Goal: Information Seeking & Learning: Learn about a topic

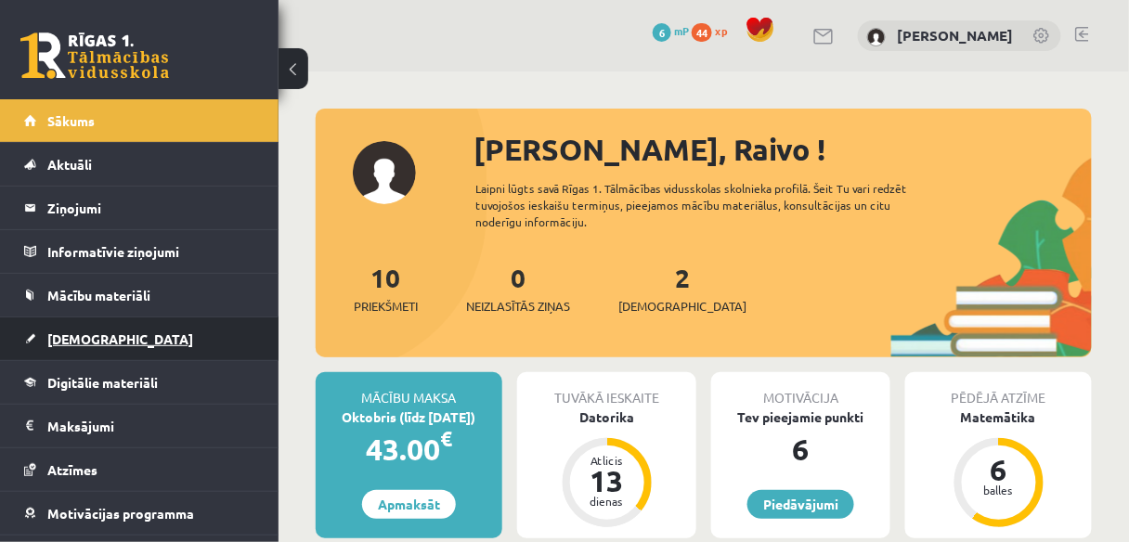
click at [115, 335] on link "[DEMOGRAPHIC_DATA]" at bounding box center [139, 338] width 231 height 43
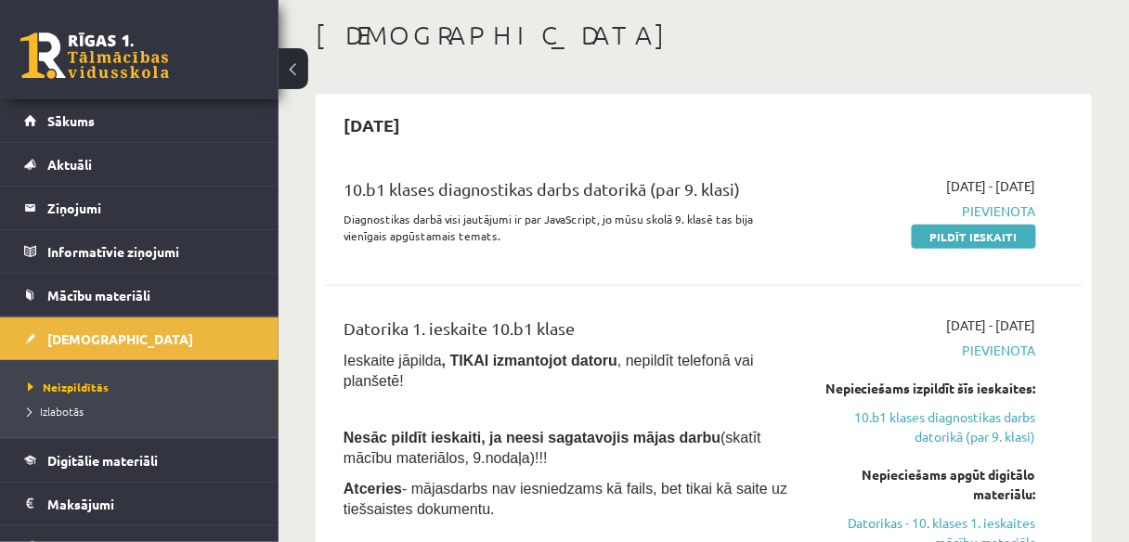
scroll to position [445, 0]
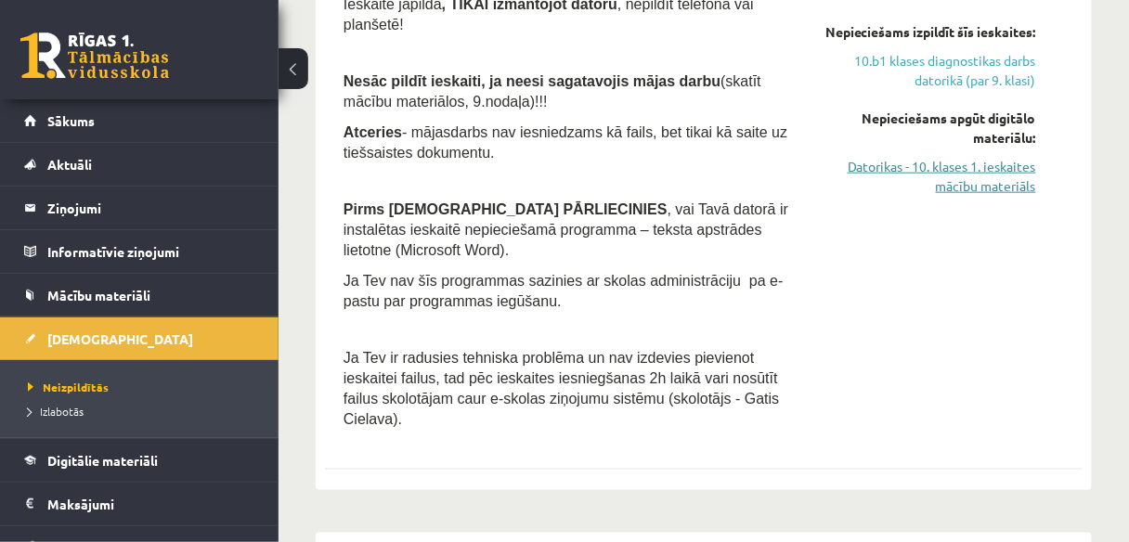
click at [993, 196] on link "Datorikas - 10. klases 1. ieskaites mācību materiāls" at bounding box center [929, 176] width 213 height 39
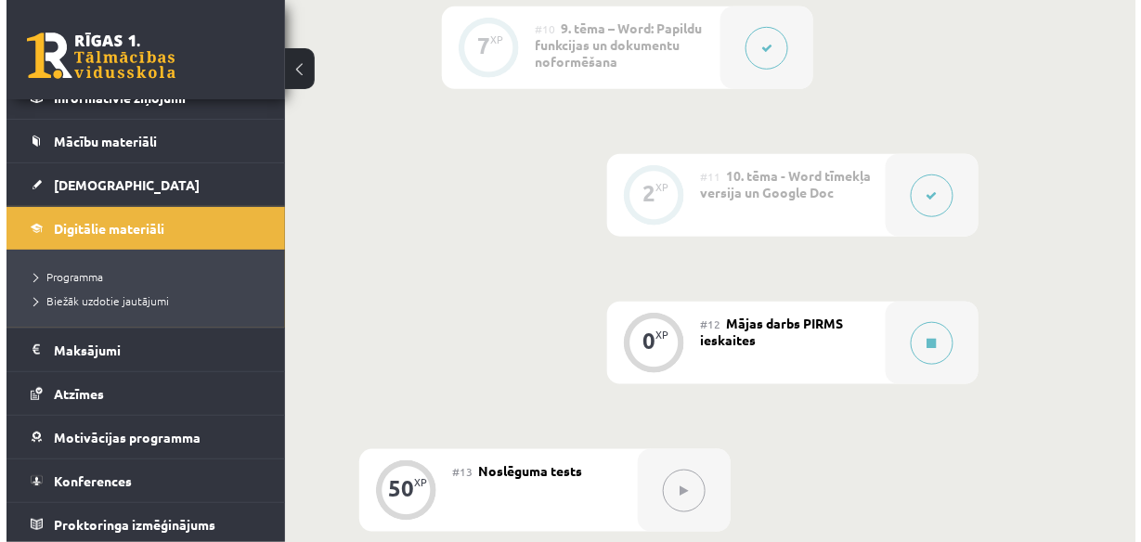
scroll to position [2079, 0]
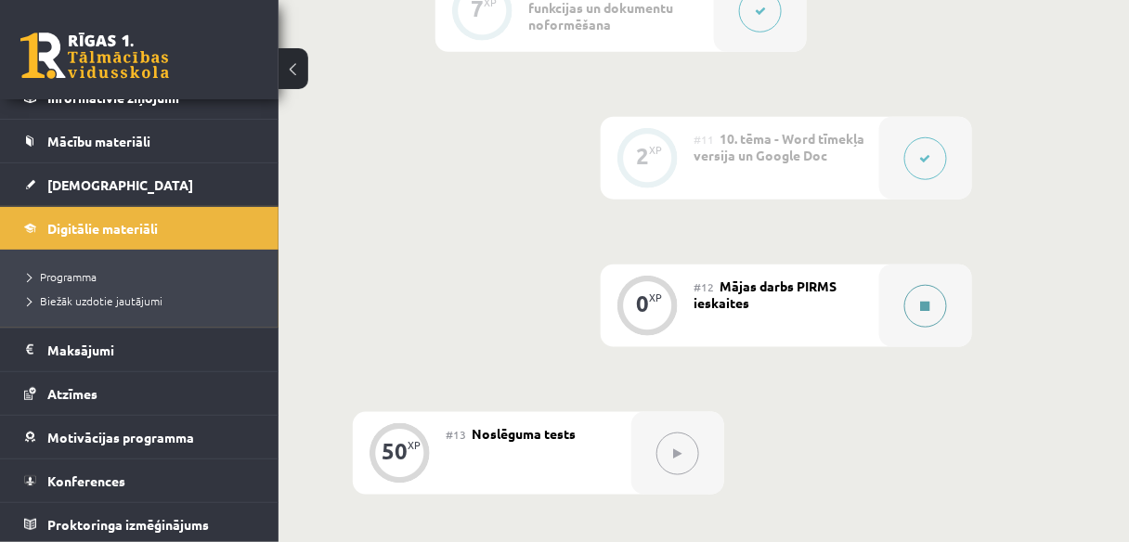
click at [933, 315] on button at bounding box center [925, 306] width 43 height 43
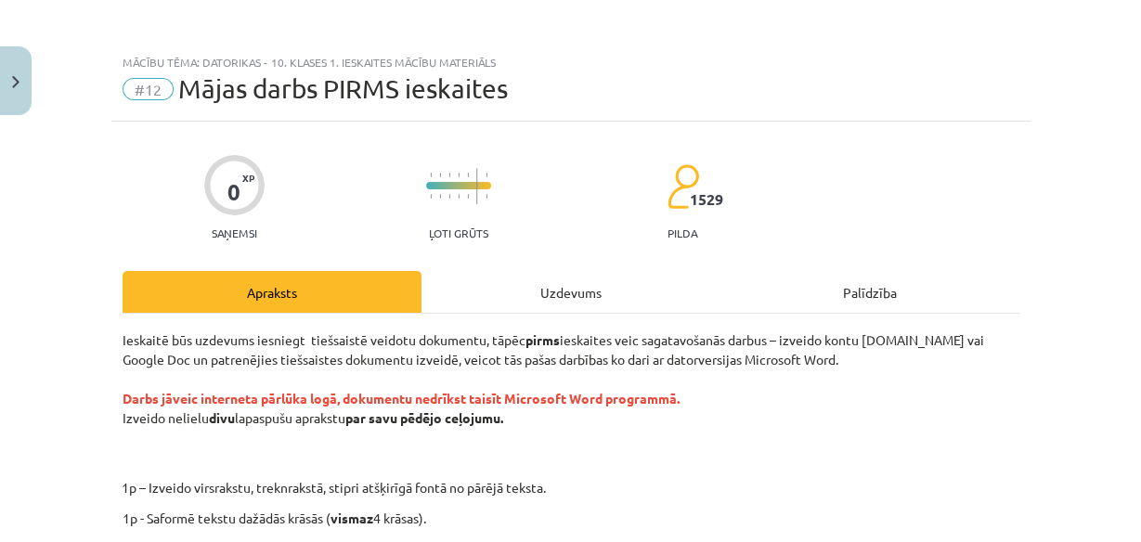
scroll to position [0, 0]
